Goal: Task Accomplishment & Management: Manage account settings

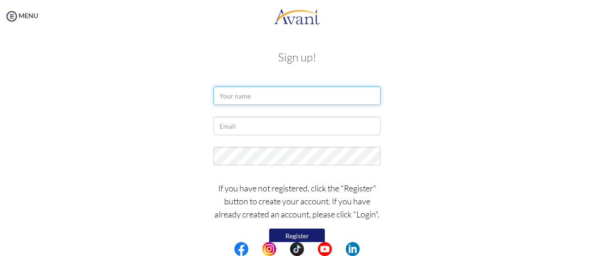
click at [251, 104] on input "text" at bounding box center [297, 95] width 167 height 19
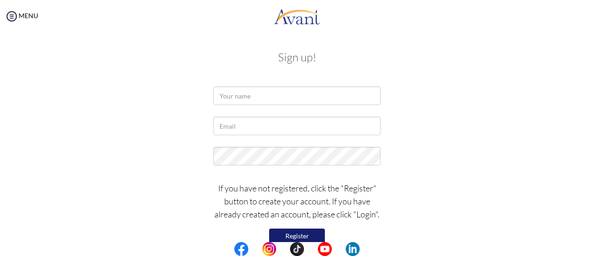
click at [431, 117] on div at bounding box center [297, 128] width 543 height 23
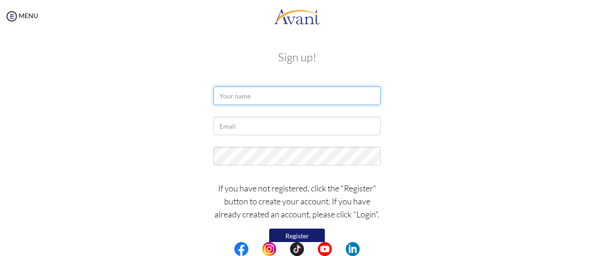
click at [289, 92] on input "text" at bounding box center [297, 95] width 167 height 19
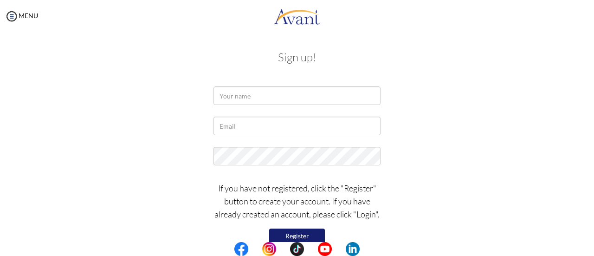
click at [458, 152] on div at bounding box center [297, 158] width 543 height 23
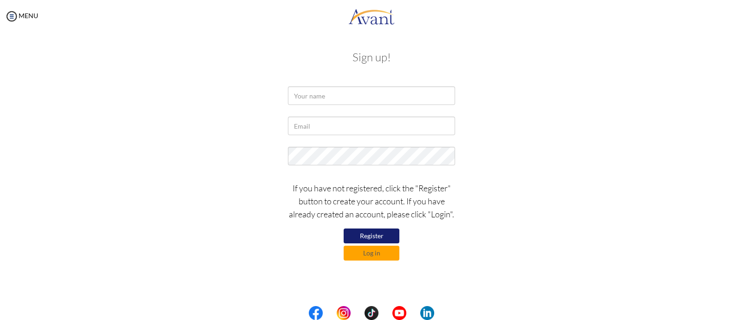
drag, startPoint x: 571, startPoint y: 0, endPoint x: 475, endPoint y: 251, distance: 269.0
click at [475, 251] on div "If you have not registered, click the "Register" button to create your account.…" at bounding box center [371, 219] width 543 height 84
click at [332, 94] on input "text" at bounding box center [371, 95] width 167 height 19
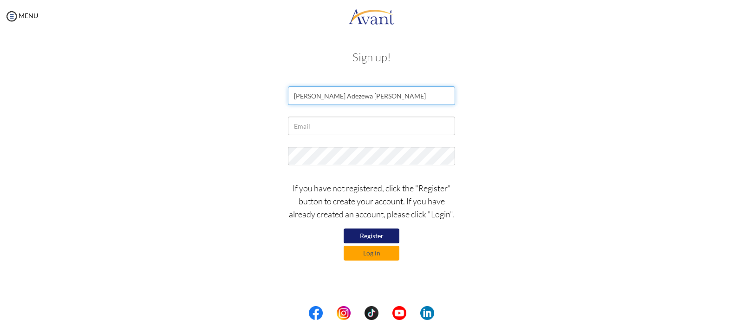
type input "Gladys Adezewa Mensah"
click at [361, 127] on input "text" at bounding box center [371, 126] width 167 height 19
type input "dezygenius@gmail.com"
click at [373, 234] on button "Register" at bounding box center [372, 235] width 56 height 15
click at [379, 253] on button "Log in" at bounding box center [372, 253] width 56 height 15
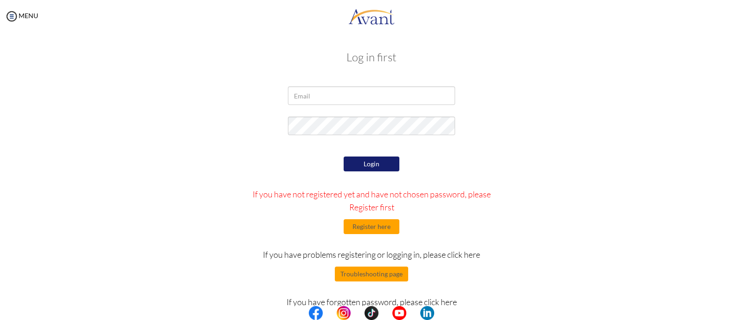
click at [594, 164] on div "Log in first Login If you have not registered yet and have not chosen password,…" at bounding box center [371, 189] width 724 height 294
click at [387, 255] on button "Troubleshooting page" at bounding box center [371, 274] width 73 height 15
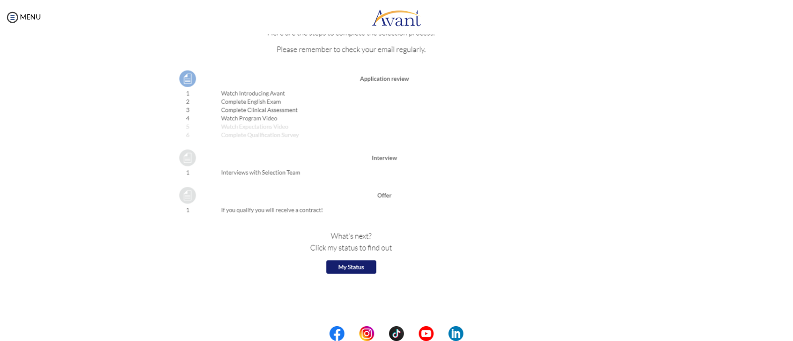
scroll to position [1028, 0]
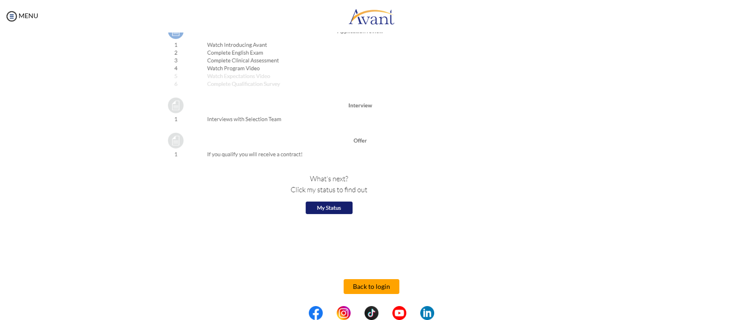
click at [350, 255] on button "Back to login" at bounding box center [372, 286] width 56 height 15
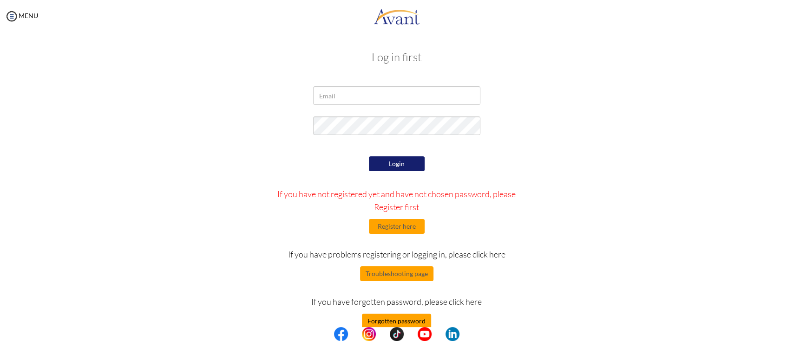
drag, startPoint x: 715, startPoint y: 0, endPoint x: 401, endPoint y: 323, distance: 449.6
click at [401, 255] on button "Forgotten password" at bounding box center [396, 321] width 69 height 15
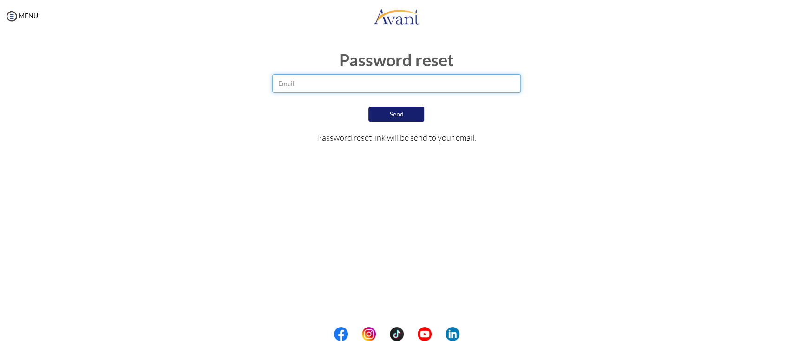
click at [367, 78] on input "email" at bounding box center [396, 83] width 249 height 19
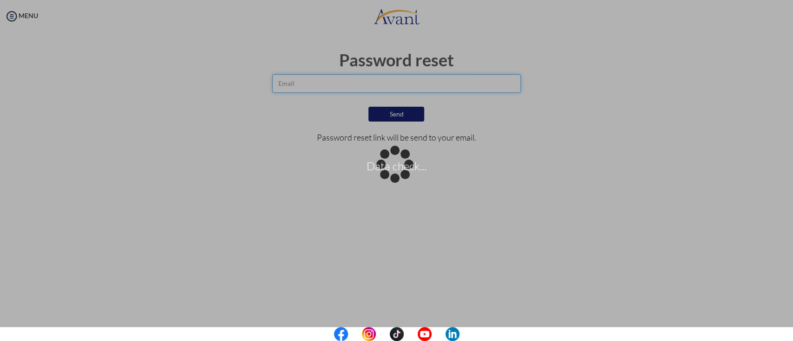
type input "dezygenius@gmail.com"
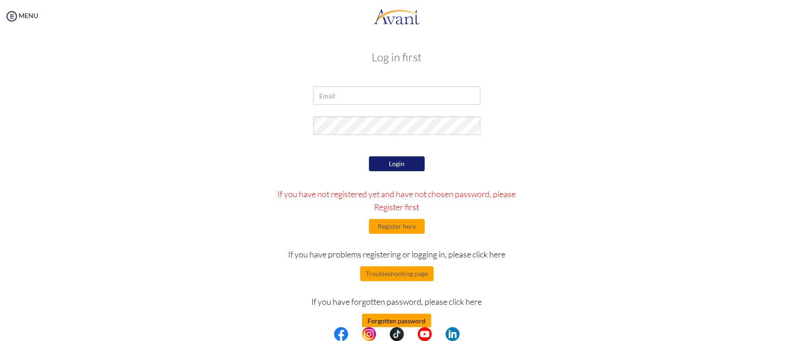
click at [399, 255] on button "Forgotten password" at bounding box center [396, 321] width 69 height 15
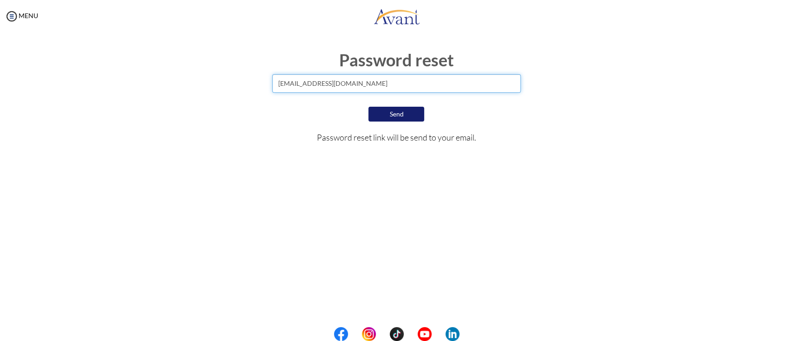
click at [345, 85] on input "dezygenius@gmail.com" at bounding box center [396, 83] width 249 height 19
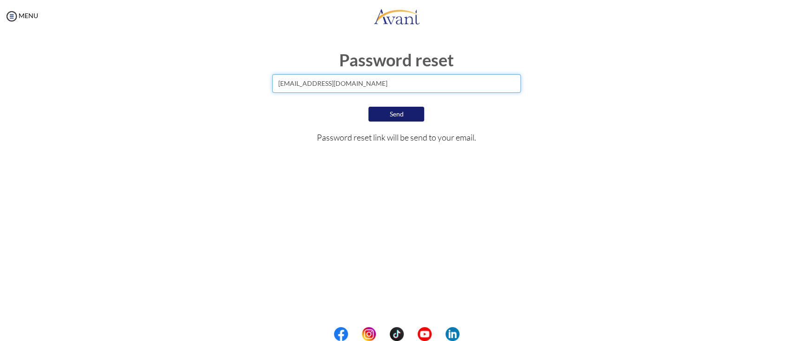
click at [345, 85] on input "dezygenius@gmail.com" at bounding box center [396, 83] width 249 height 19
click at [364, 79] on input "dezygenius@gmail.com" at bounding box center [396, 83] width 249 height 19
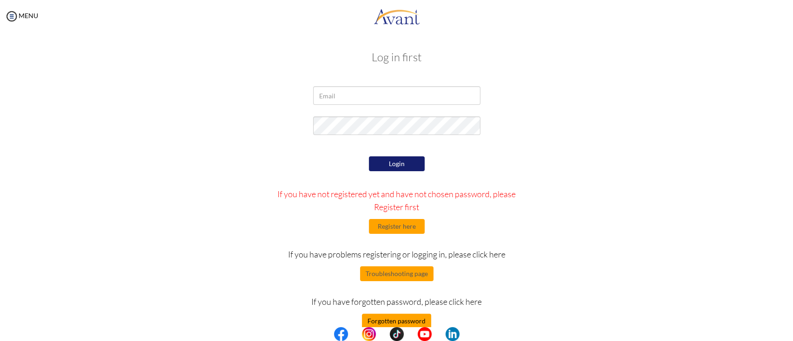
click at [420, 255] on button "Forgotten password" at bounding box center [396, 321] width 69 height 15
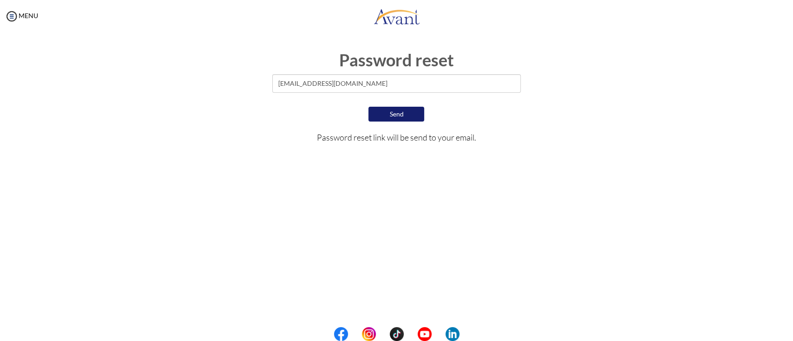
click at [405, 115] on button "Send" at bounding box center [396, 114] width 56 height 15
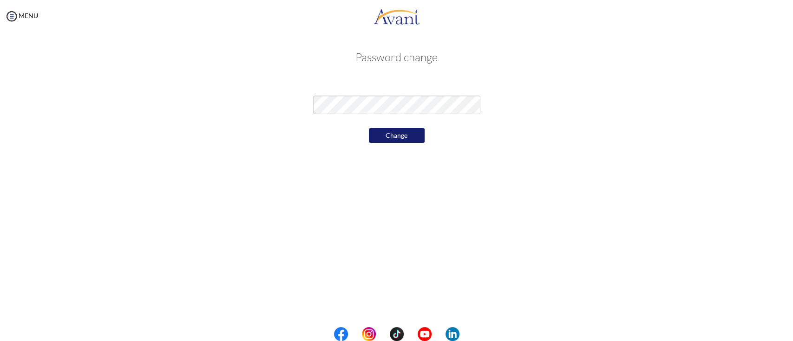
click at [392, 143] on button "Change" at bounding box center [397, 135] width 56 height 15
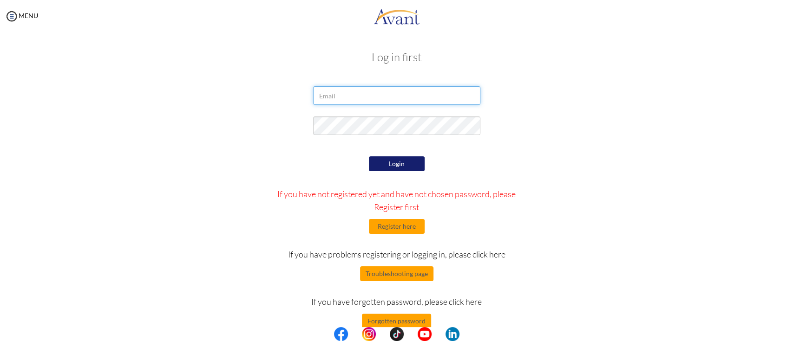
click at [320, 92] on input "email" at bounding box center [396, 95] width 167 height 19
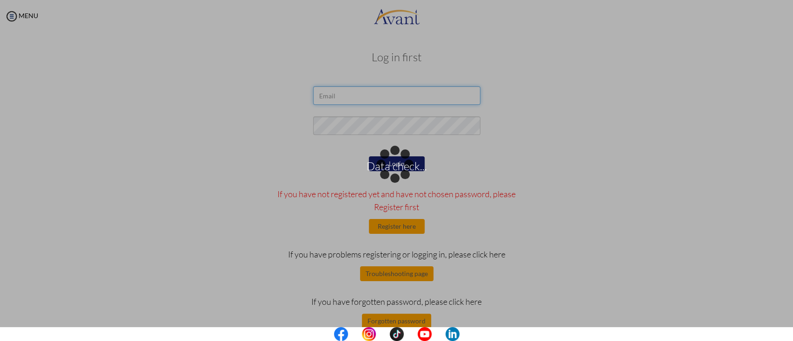
type input "[EMAIL_ADDRESS][DOMAIN_NAME]"
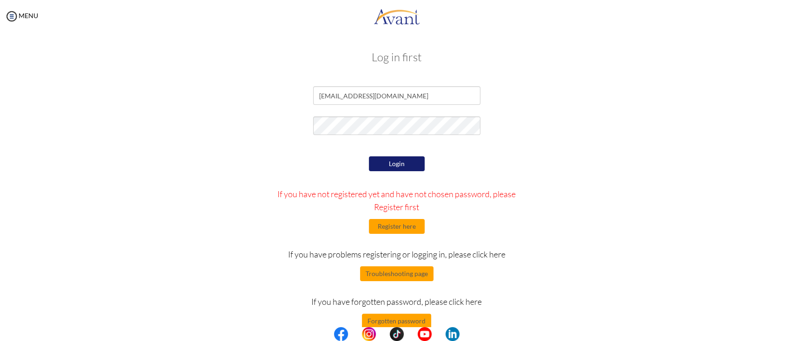
click at [394, 164] on button "Login" at bounding box center [397, 163] width 56 height 15
